Goal: Task Accomplishment & Management: Complete application form

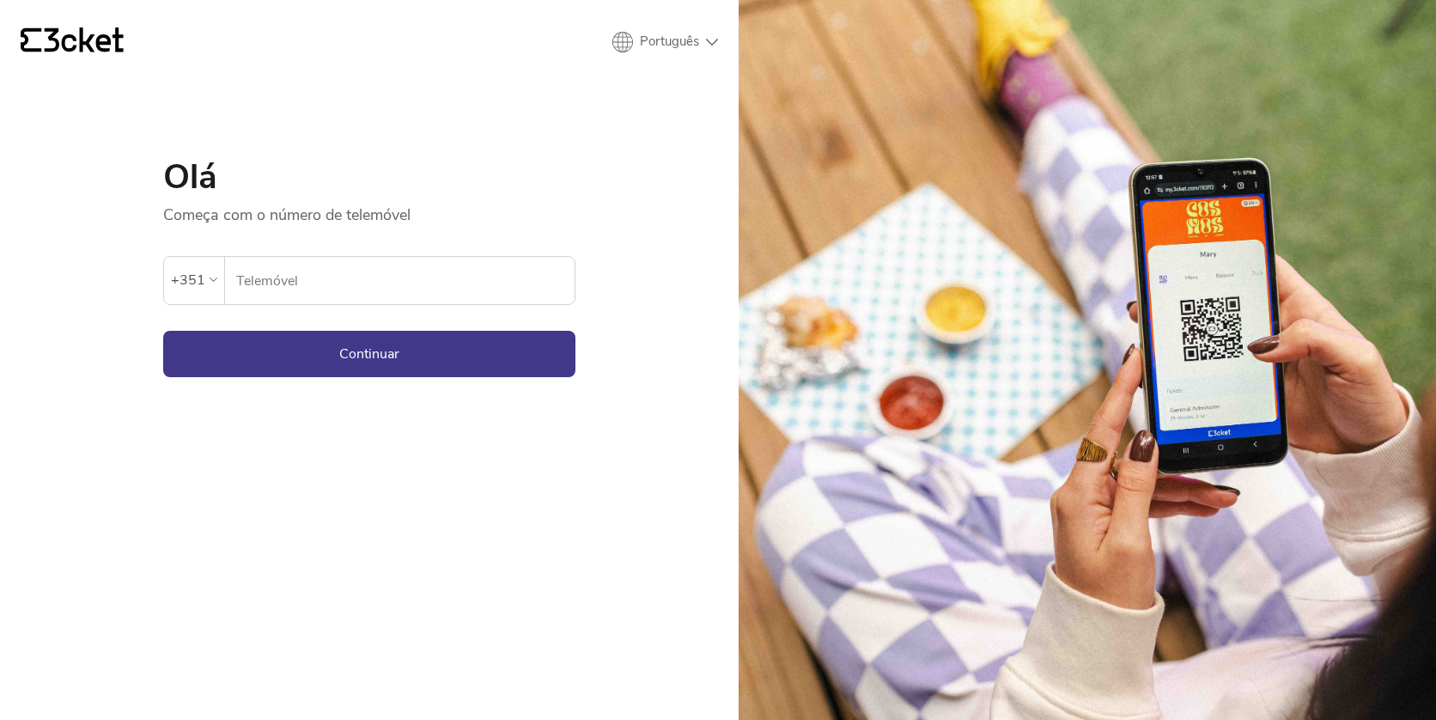
click at [327, 269] on input "Telemóvel" at bounding box center [404, 280] width 339 height 47
type input "965112060"
click at [313, 353] on button "Continuar" at bounding box center [369, 354] width 412 height 46
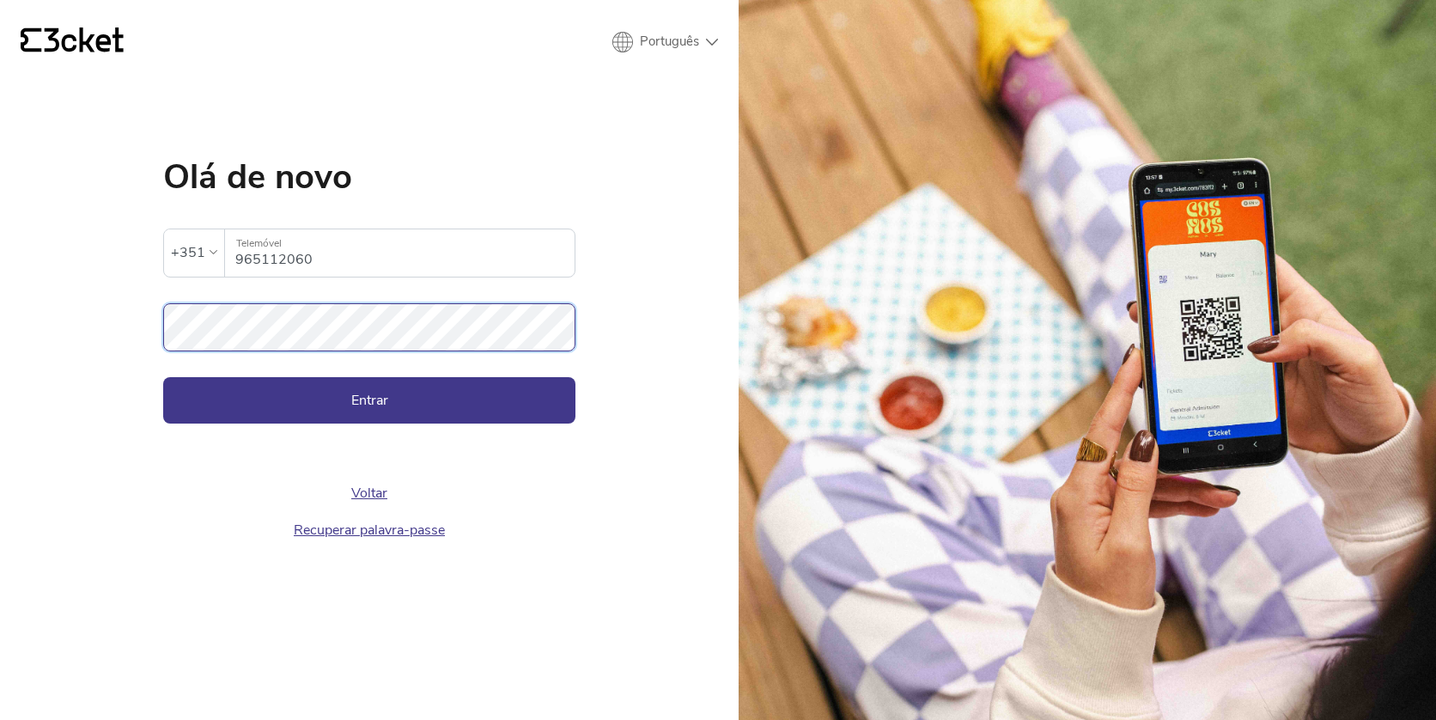
click at [163, 377] on button "Entrar" at bounding box center [369, 400] width 412 height 46
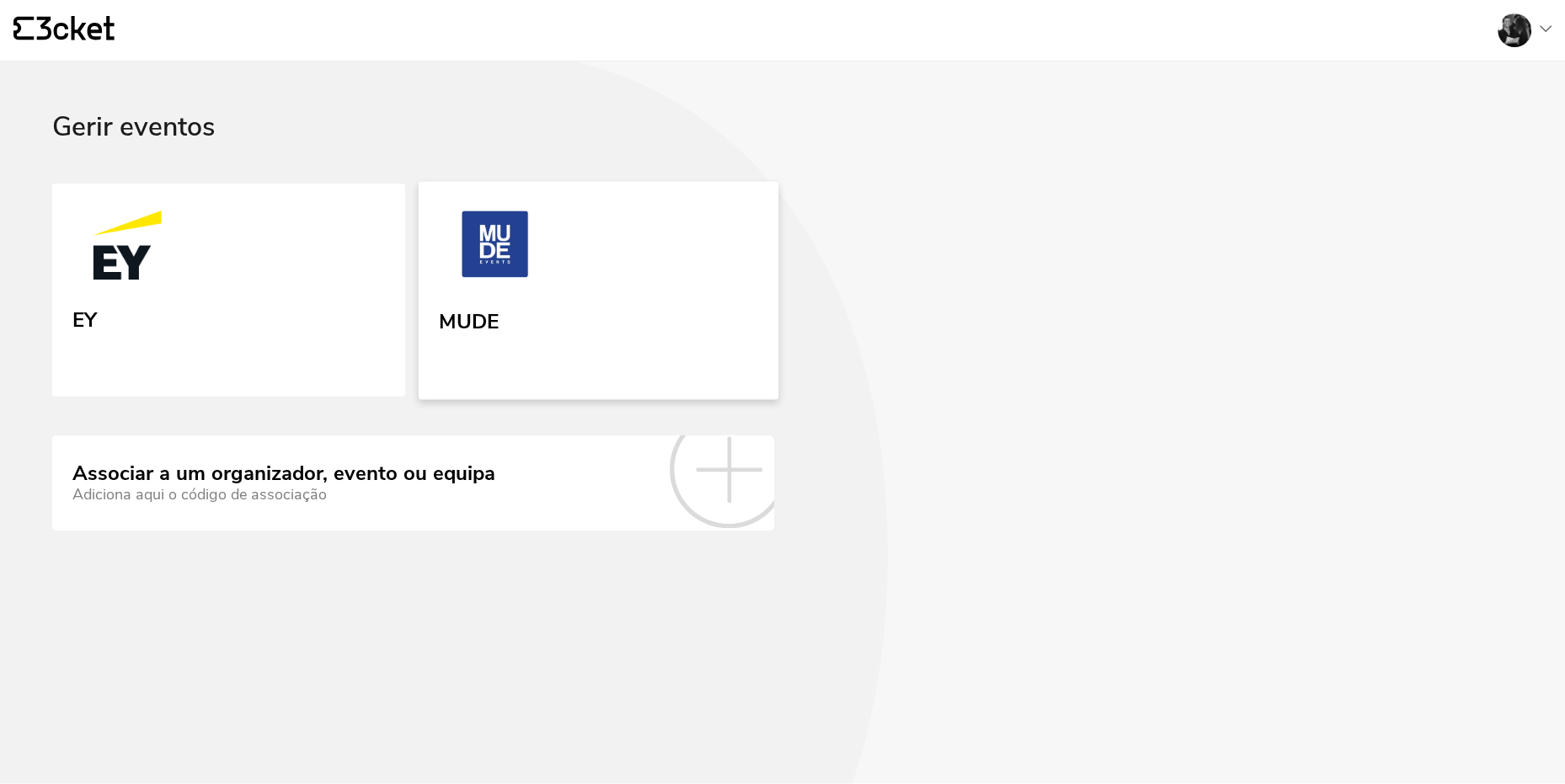
click at [507, 268] on img at bounding box center [495, 247] width 112 height 77
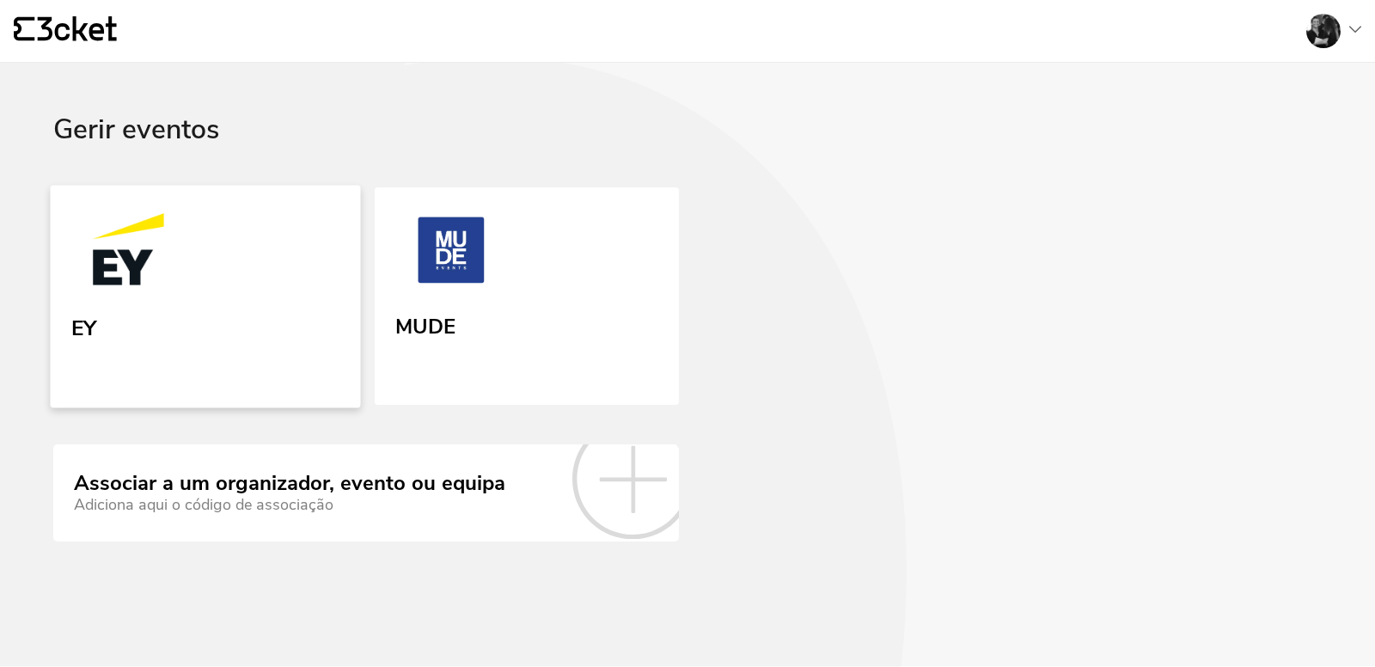
click at [149, 283] on img at bounding box center [128, 252] width 114 height 79
click at [479, 241] on img at bounding box center [450, 252] width 114 height 79
